Goal: Task Accomplishment & Management: Complete application form

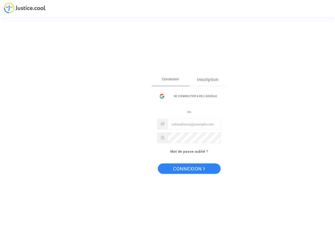
click at [208, 80] on link "Inscription" at bounding box center [207, 80] width 37 height 12
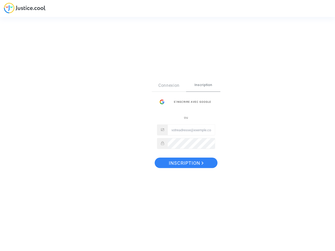
click at [189, 96] on div "Connexion Inscription S’inscrire avec Google ou" at bounding box center [186, 115] width 58 height 70
click at [189, 152] on div "Connexion Inscription S’inscrire avec Google ou" at bounding box center [186, 117] width 69 height 75
